Goal: Information Seeking & Learning: Learn about a topic

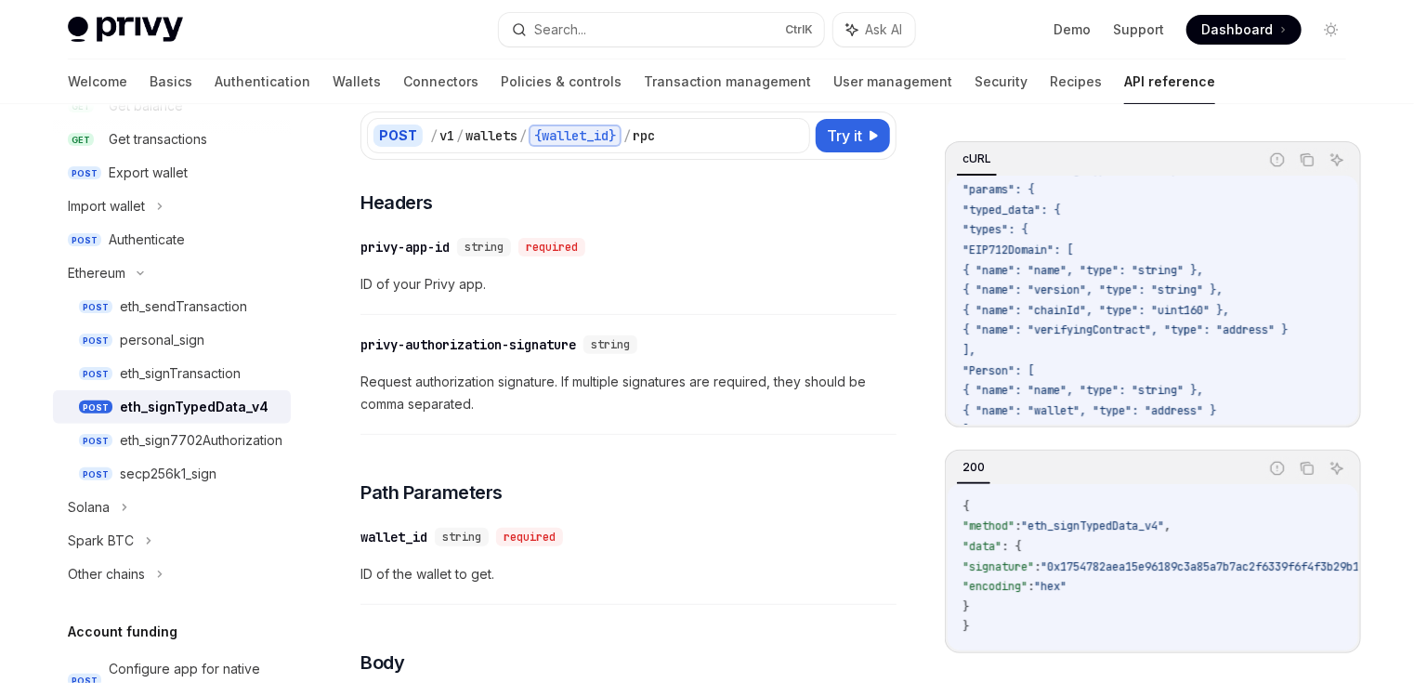
scroll to position [74, 0]
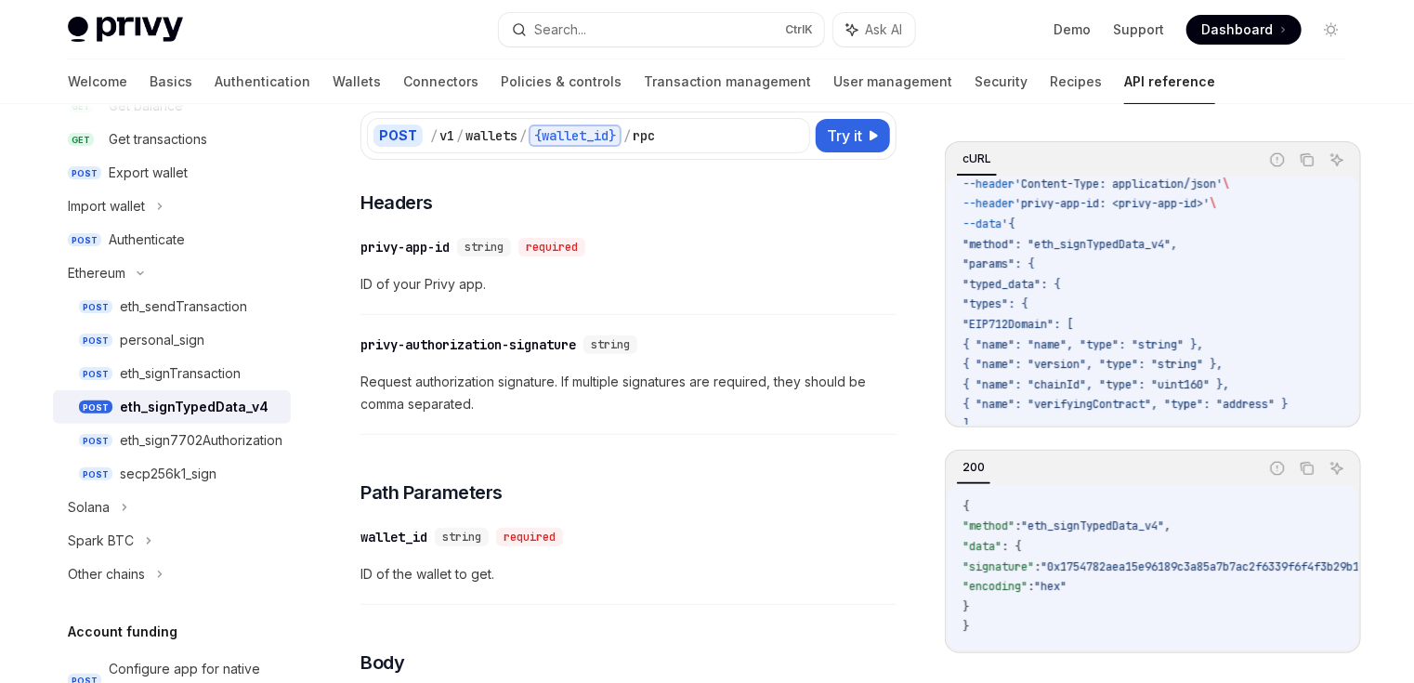
click at [1018, 282] on span ""typed_data": {" at bounding box center [1011, 284] width 98 height 15
copy span "typed_data"
click at [1096, 245] on span ""method": "eth_signTypedData_v4"," at bounding box center [1069, 244] width 215 height 15
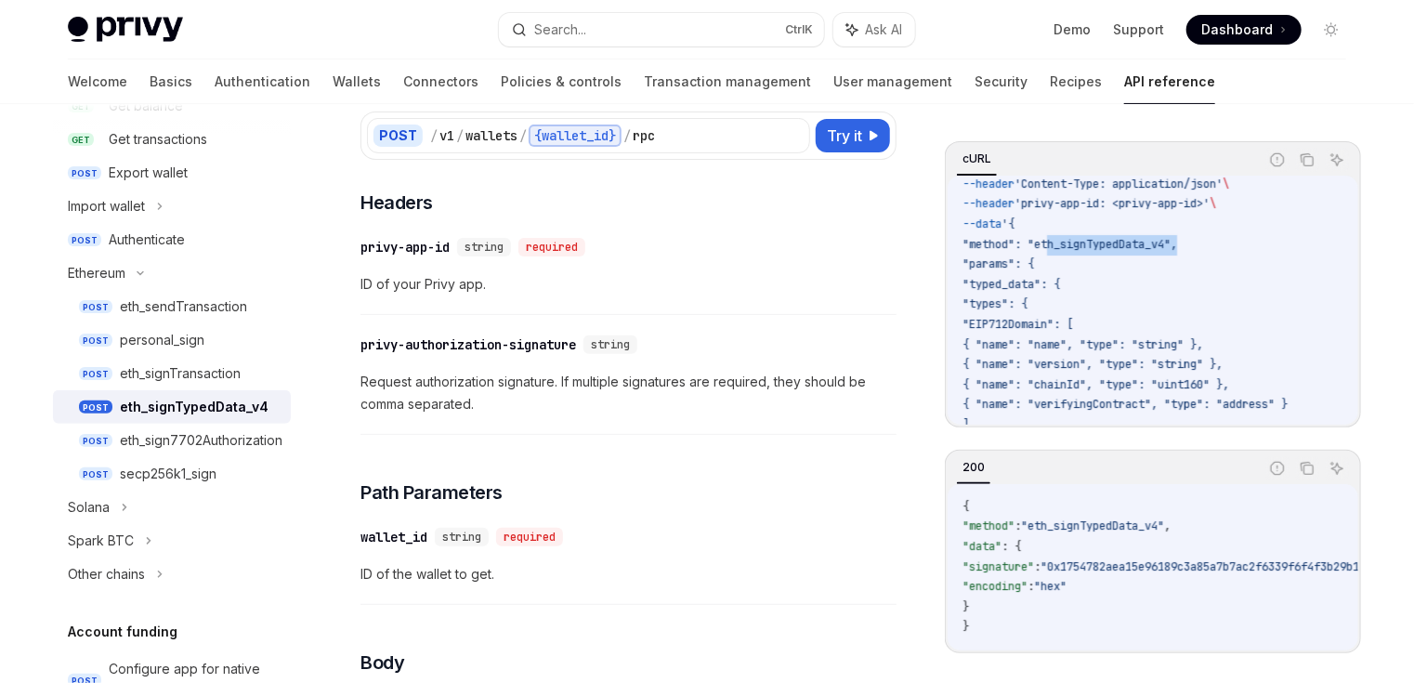
copy span "eth_signTypedData_v4"
click at [1027, 286] on span ""typed_data": {" at bounding box center [1011, 284] width 98 height 15
copy span "typed_data"
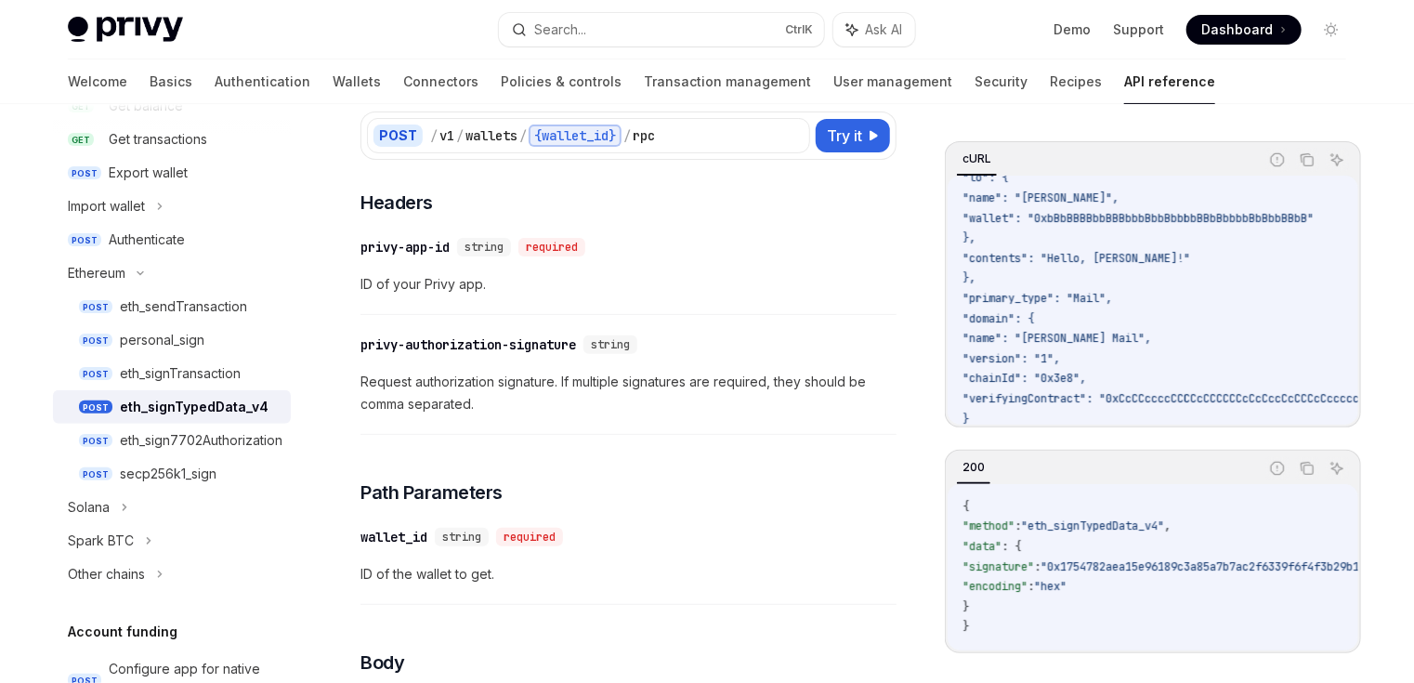
scroll to position [669, 0]
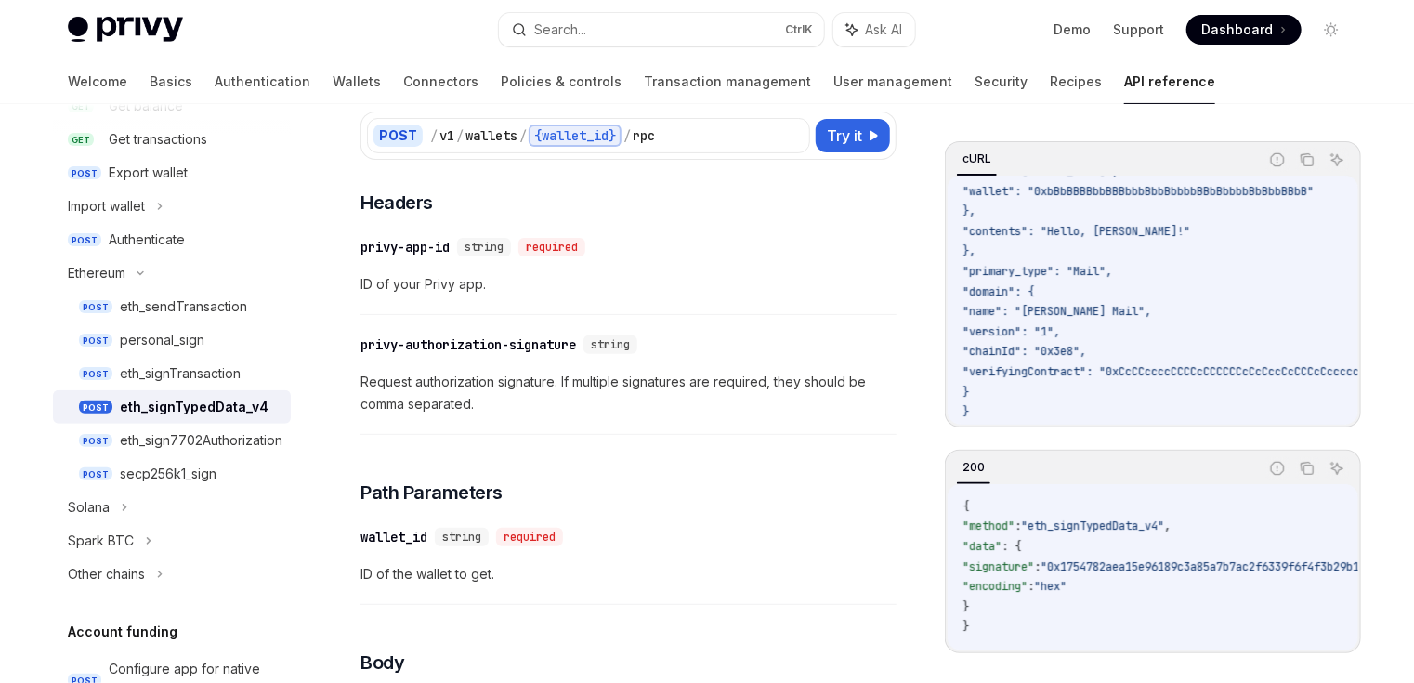
click at [1036, 273] on span ""primary_type": "Mail"," at bounding box center [1037, 271] width 150 height 15
copy span "primary_type"
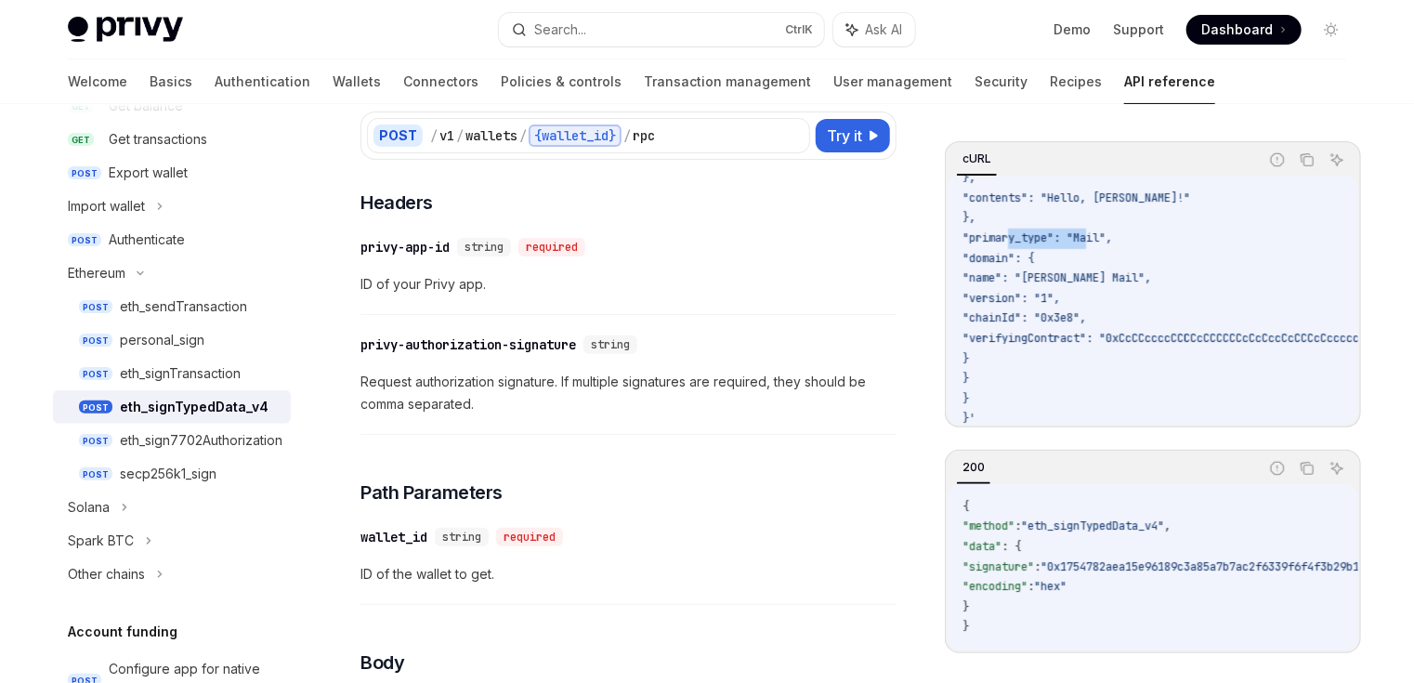
scroll to position [721, 0]
